Goal: Information Seeking & Learning: Learn about a topic

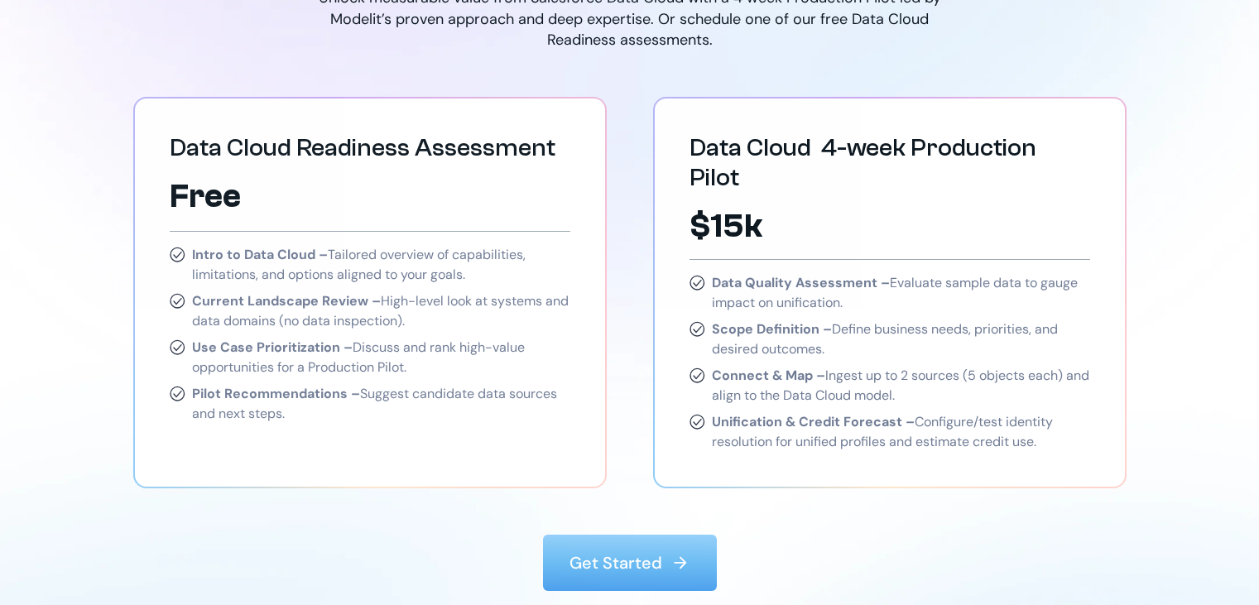
scroll to position [2400, 0]
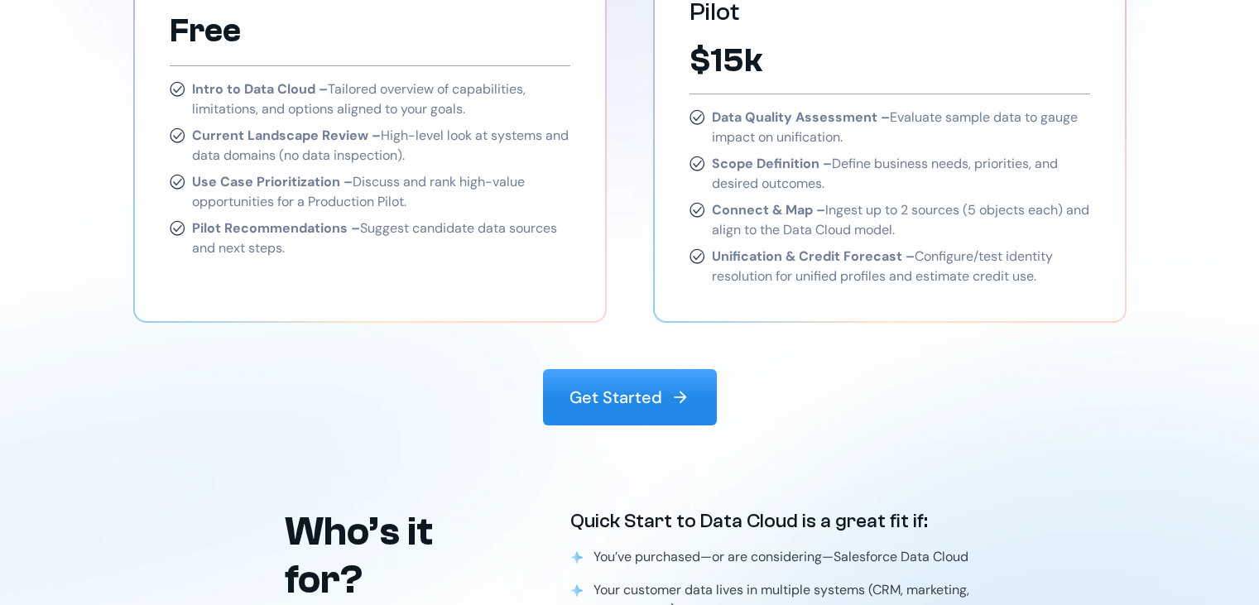
click at [652, 386] on p "Get Started" at bounding box center [615, 397] width 93 height 23
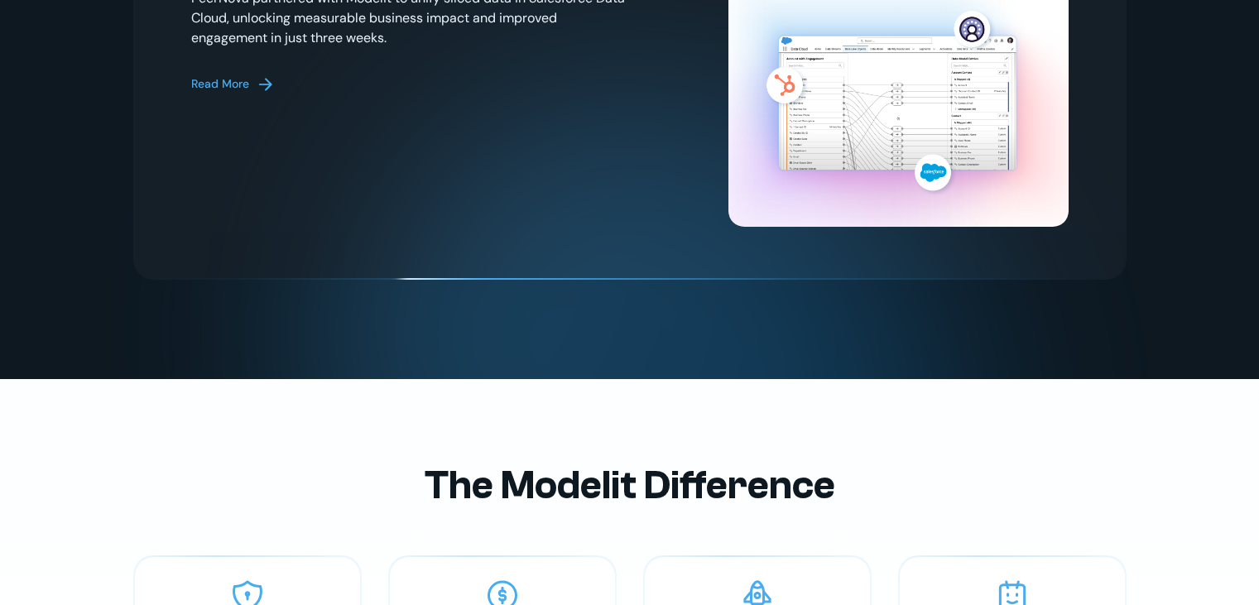
scroll to position [3664, 0]
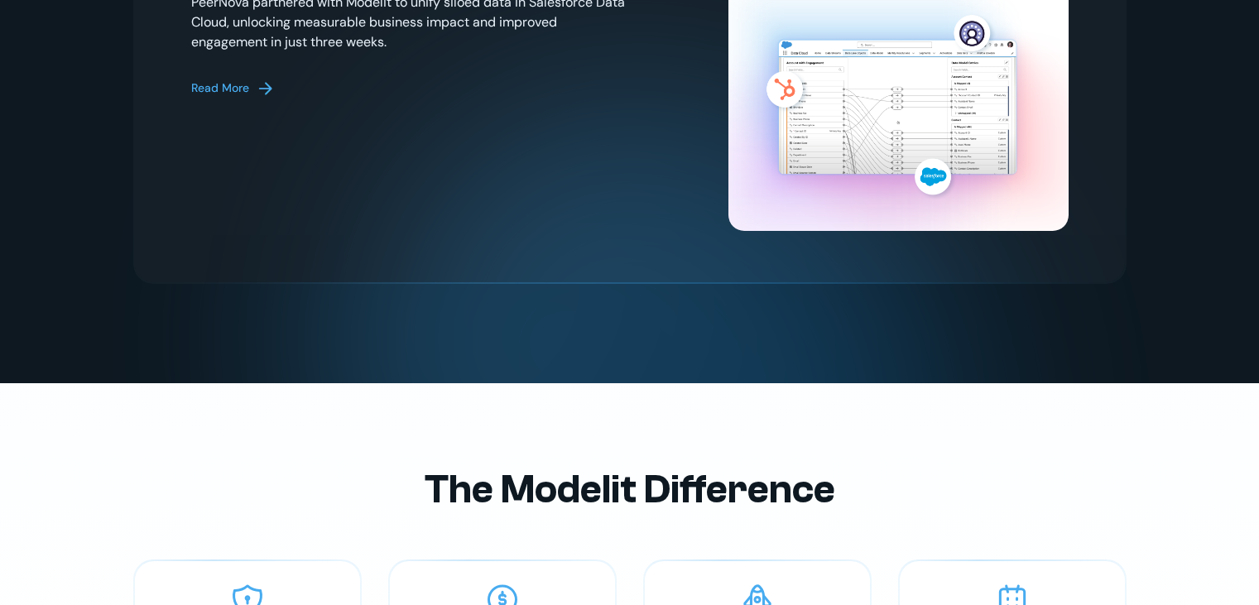
click at [259, 79] on img at bounding box center [266, 89] width 20 height 20
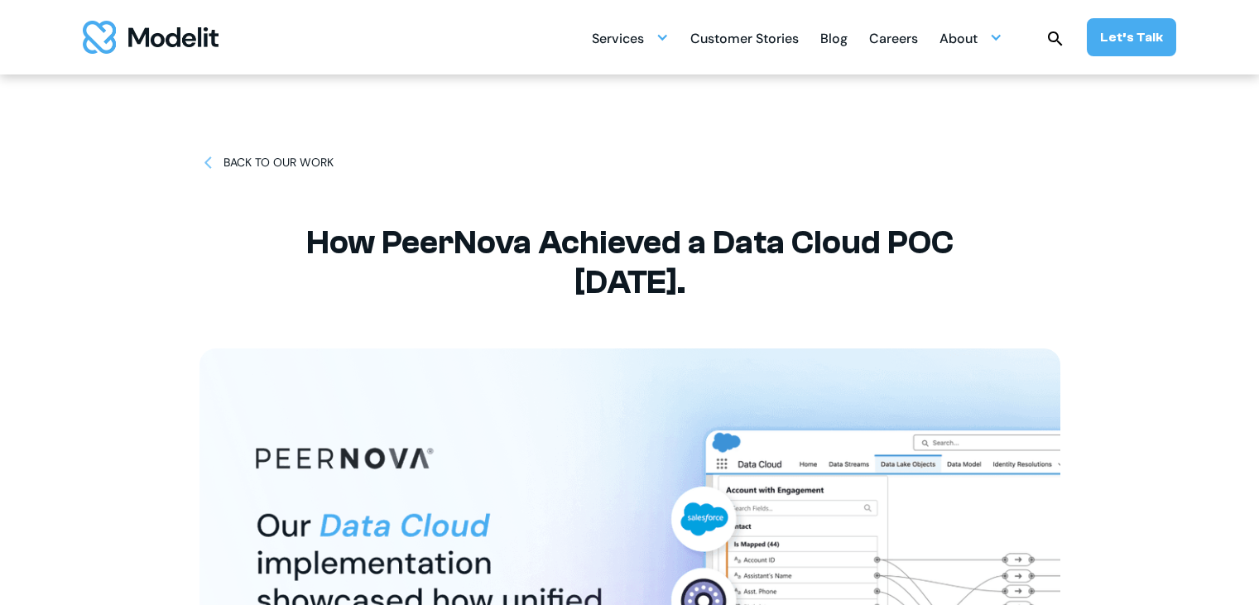
click at [257, 160] on div "BACK TO OUR WORK" at bounding box center [278, 162] width 110 height 17
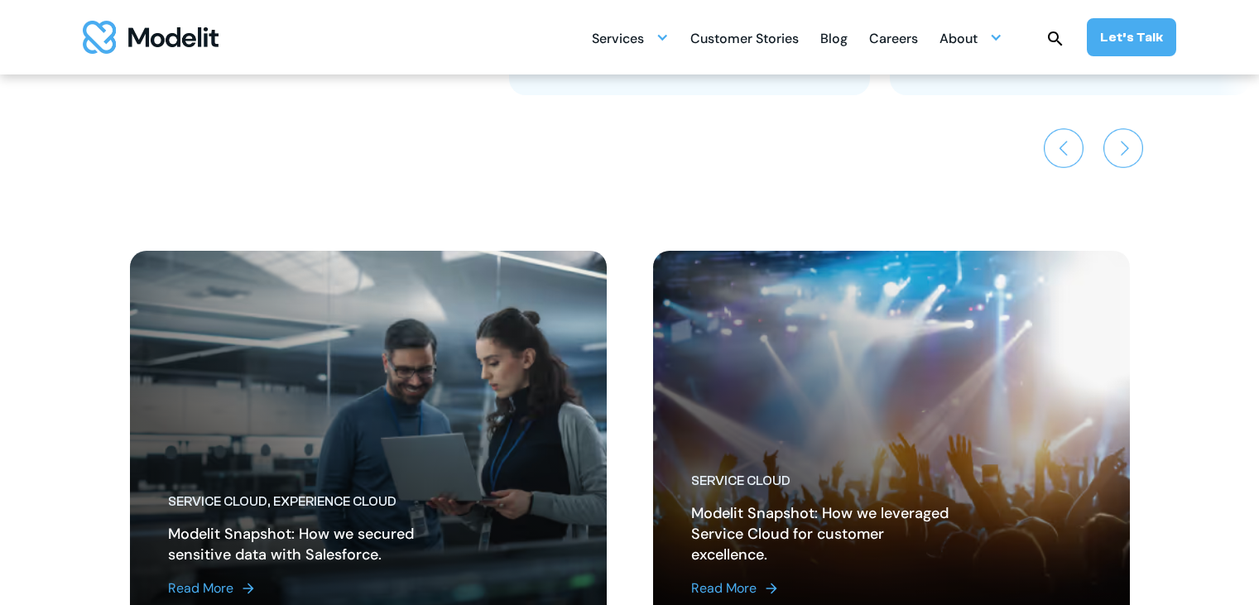
scroll to position [1655, 0]
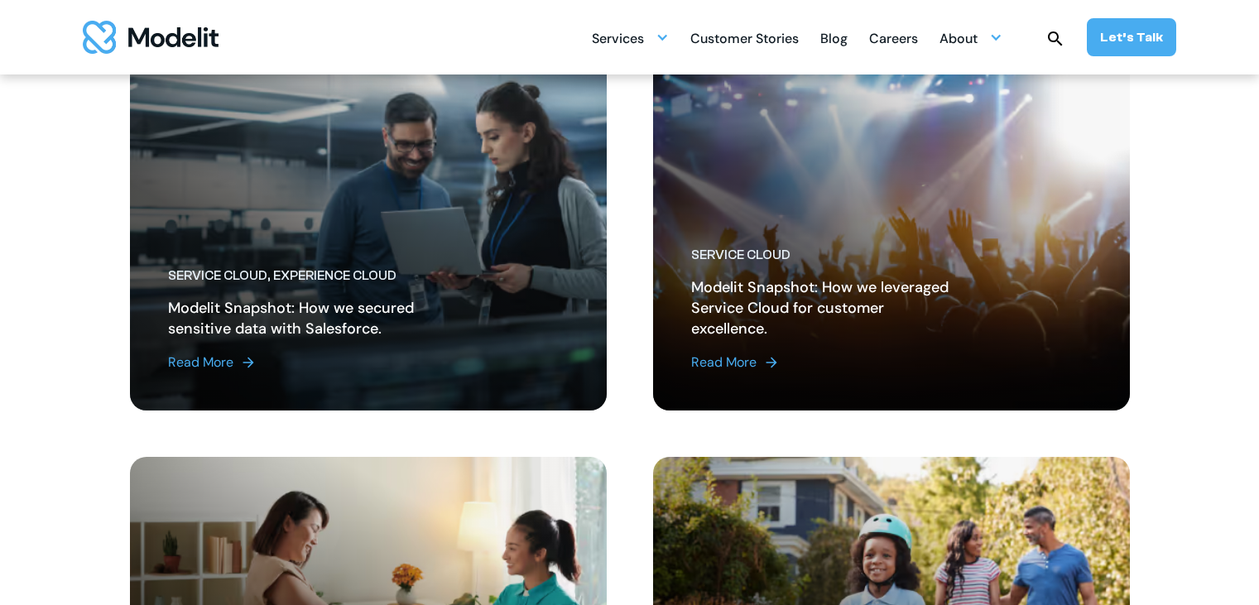
click at [731, 359] on div "Read More" at bounding box center [723, 363] width 65 height 20
